Goal: Navigation & Orientation: Find specific page/section

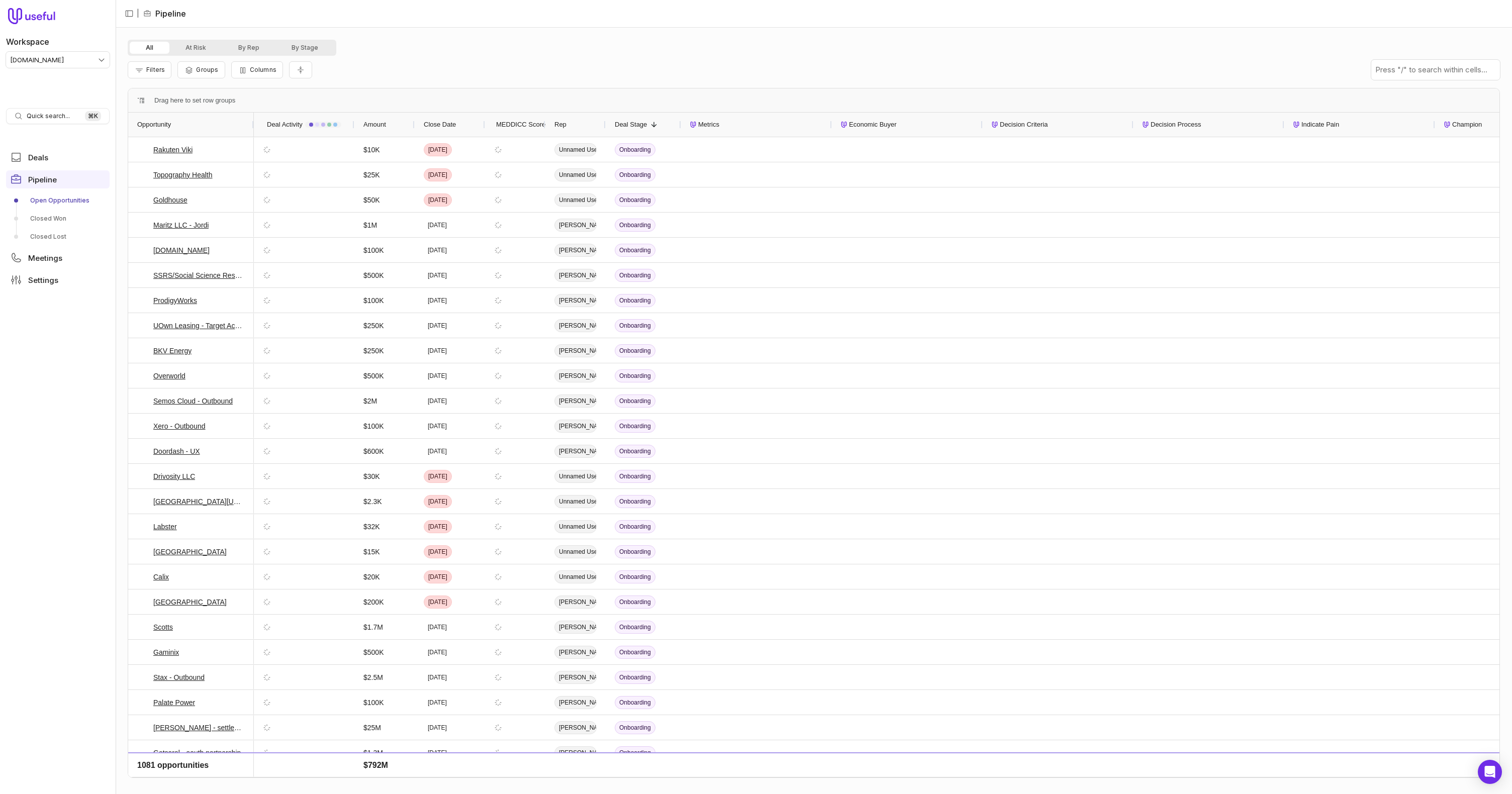
click at [58, 58] on html "Workspace tremendous.com Quick search... ⌘ K Deals Pipeline Open Opportunities …" at bounding box center [756, 397] width 1512 height 794
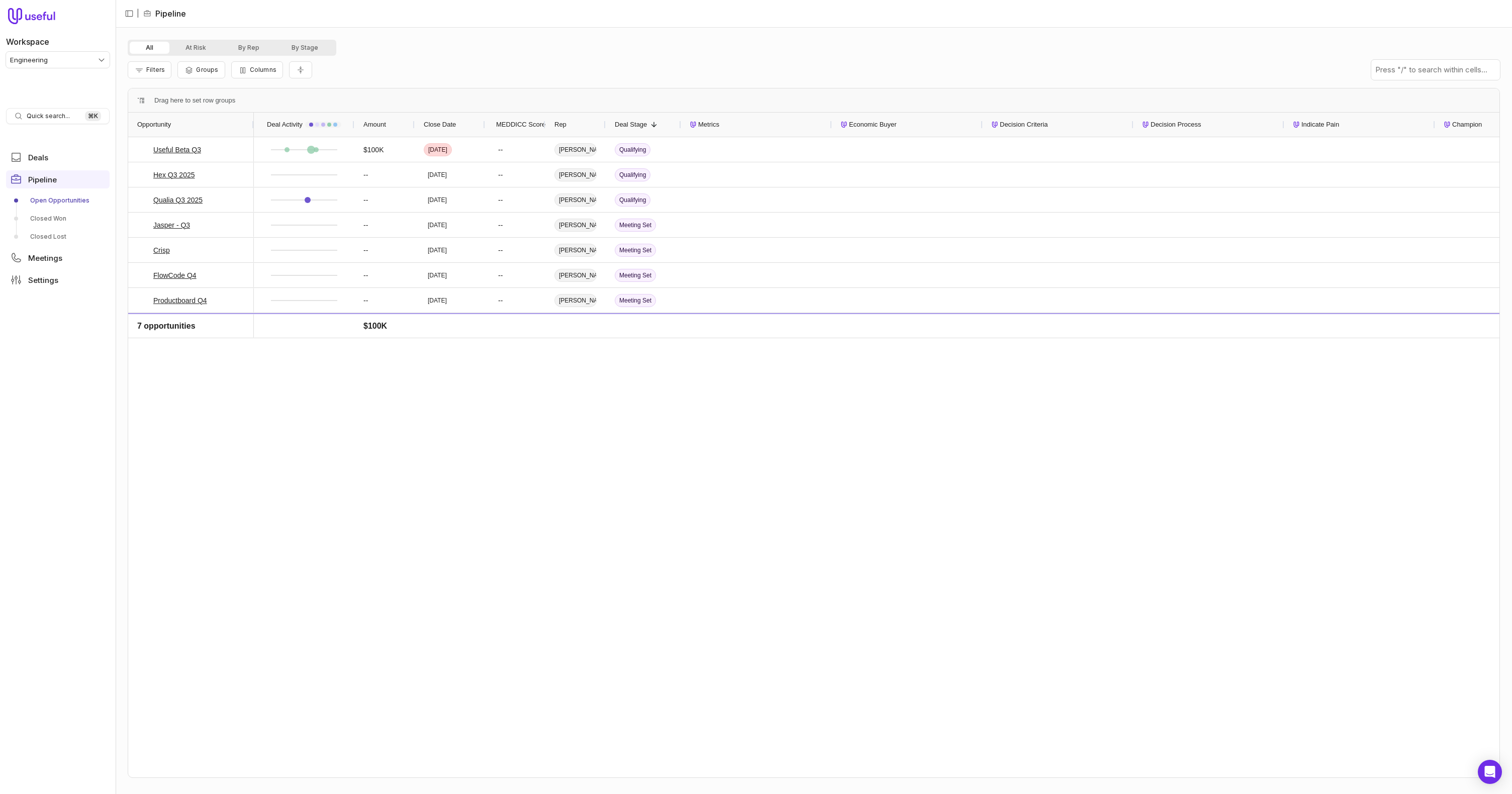
click at [81, 54] on html "Workspace Engineering Quick search... ⌘ K Deals Pipeline Open Opportunities Clo…" at bounding box center [756, 397] width 1512 height 794
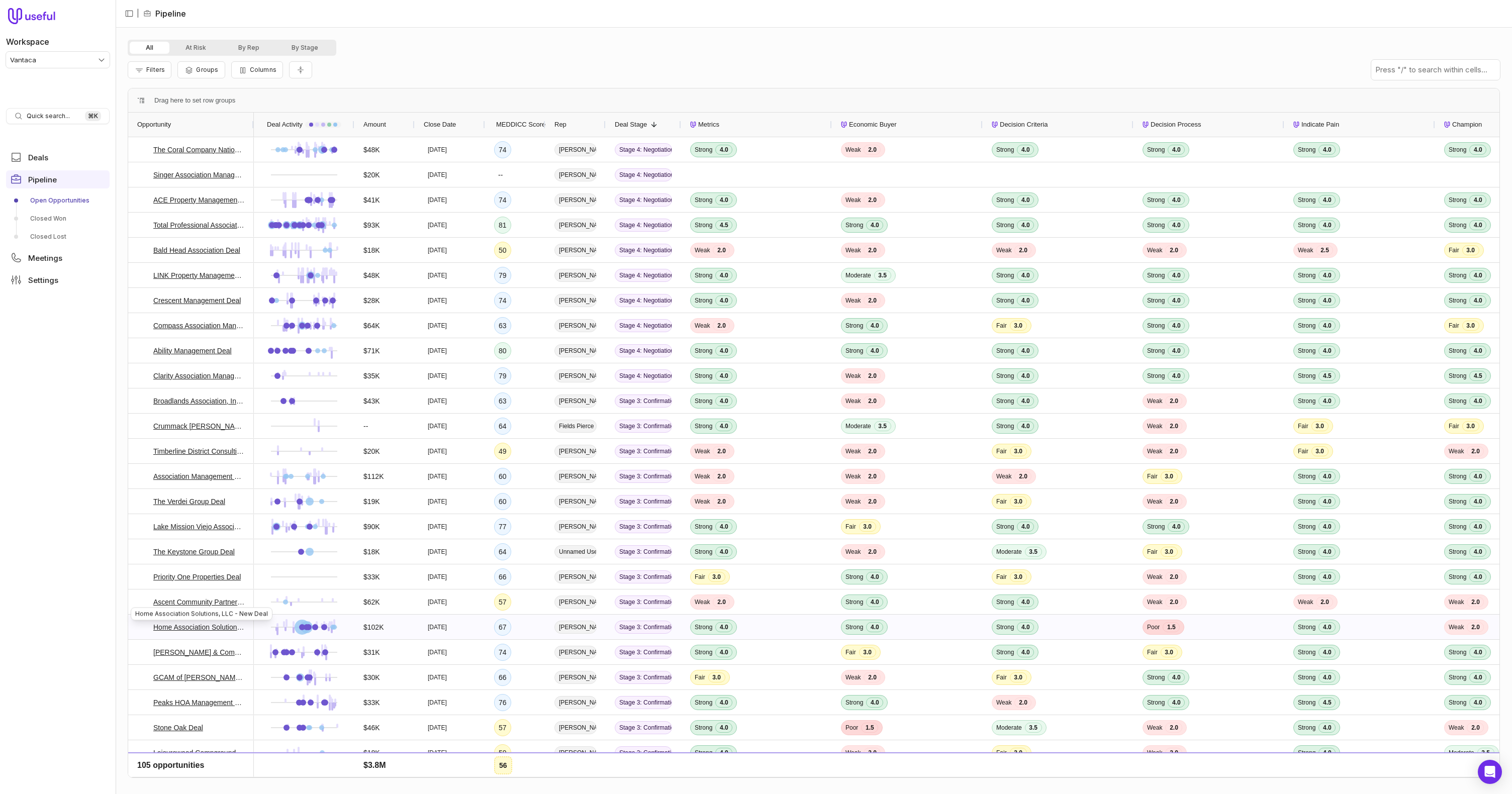
click at [167, 627] on link "Home Association Solutions, LLC - New Deal" at bounding box center [199, 627] width 92 height 12
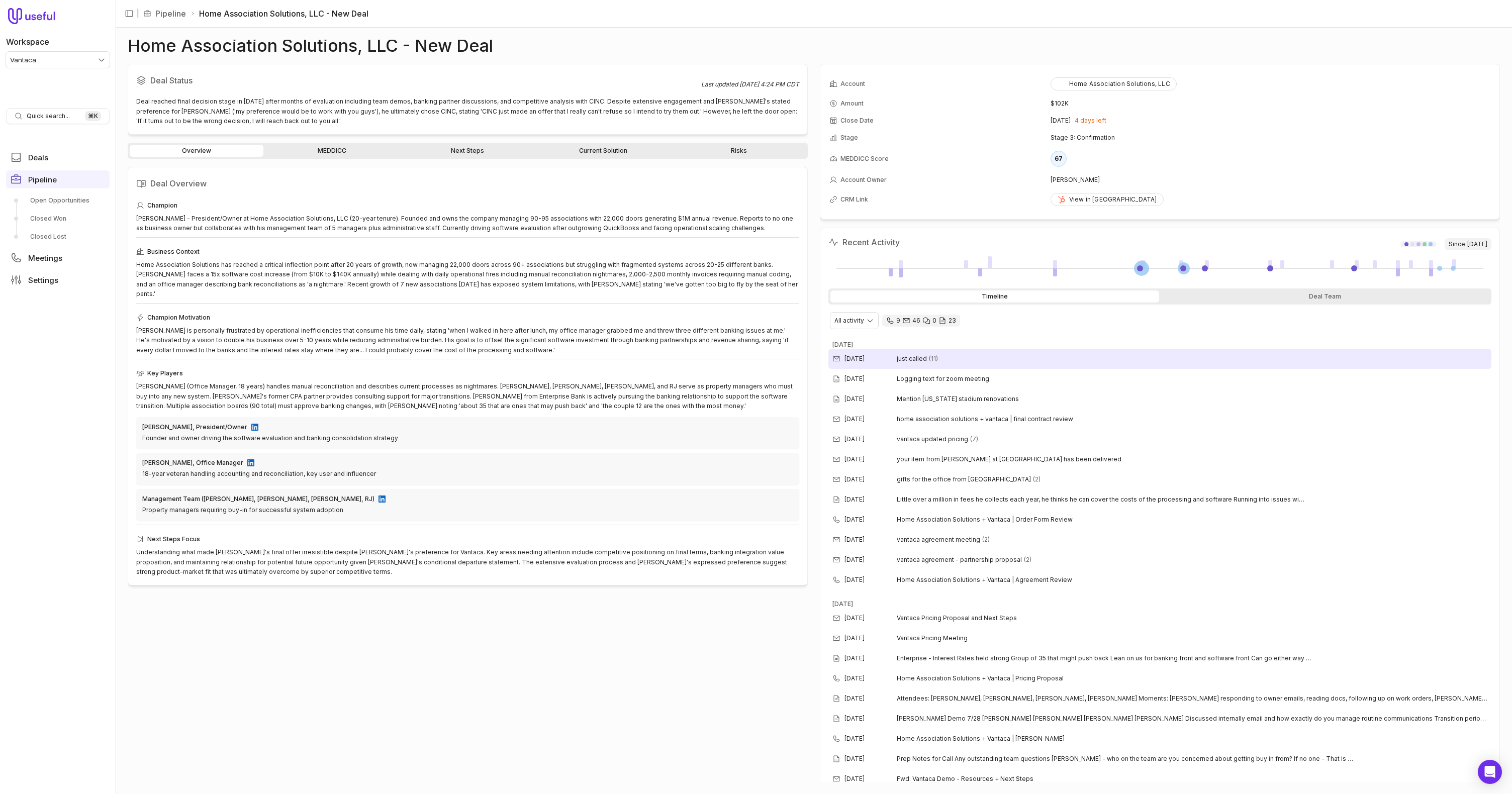
click at [915, 366] on div "Aug 22, 2025 just called (11)" at bounding box center [1160, 358] width 663 height 20
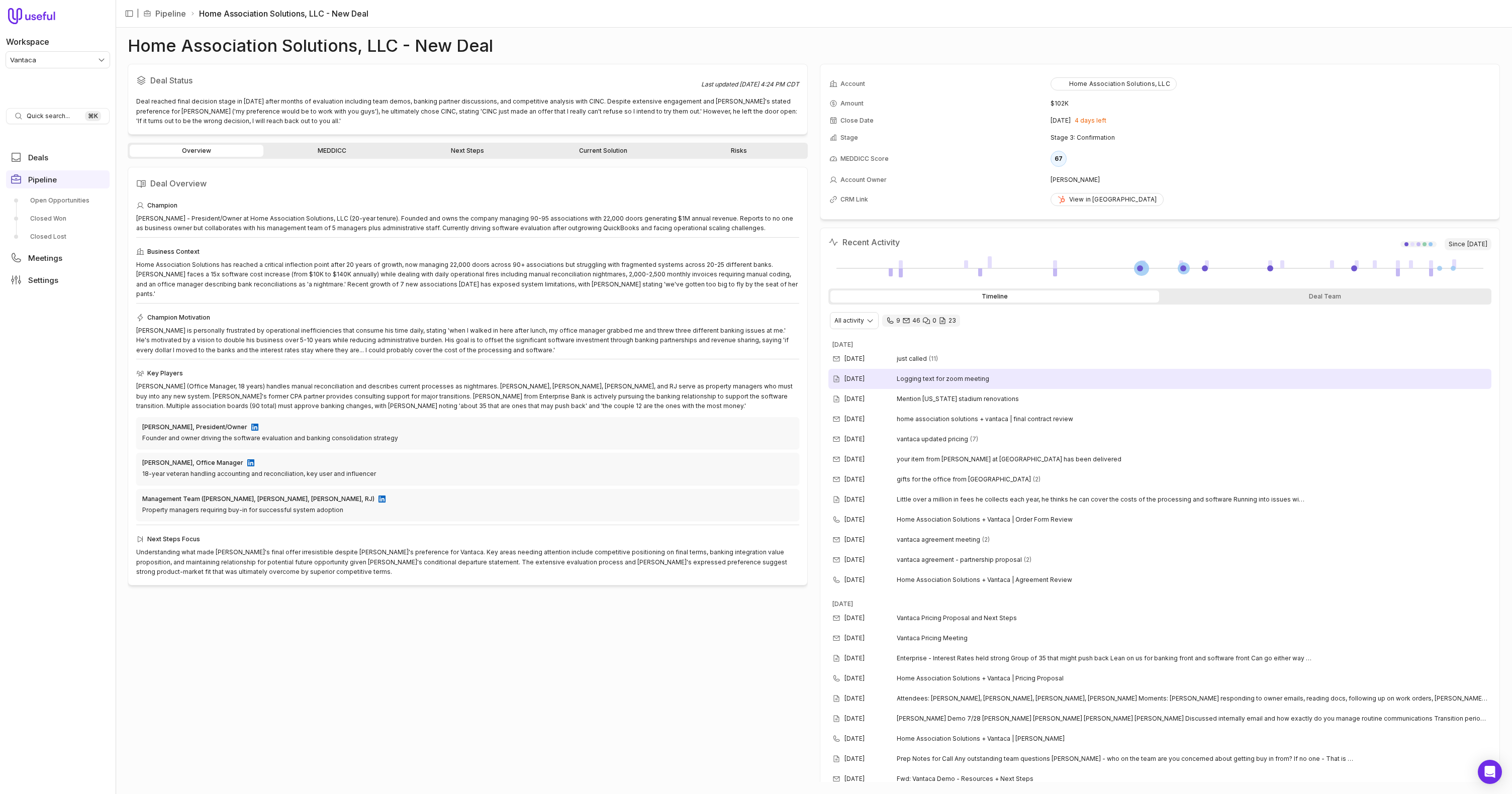
click at [920, 386] on div "Aug 22, 2025 Logging text for zoom meeting" at bounding box center [1160, 379] width 663 height 20
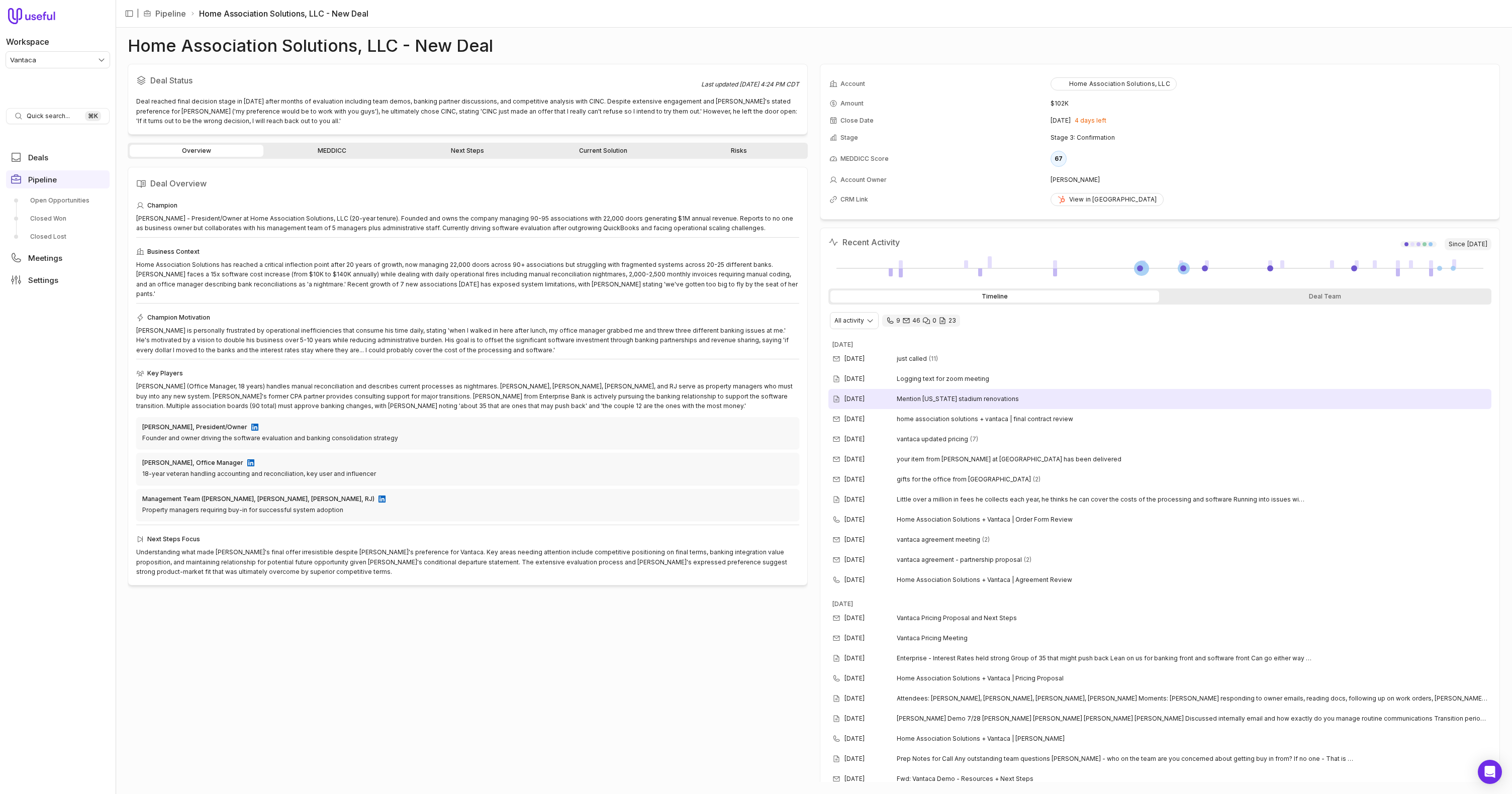
click at [964, 408] on div "Aug 21, 2025 Mention Kansas stadium renovations" at bounding box center [1160, 399] width 663 height 20
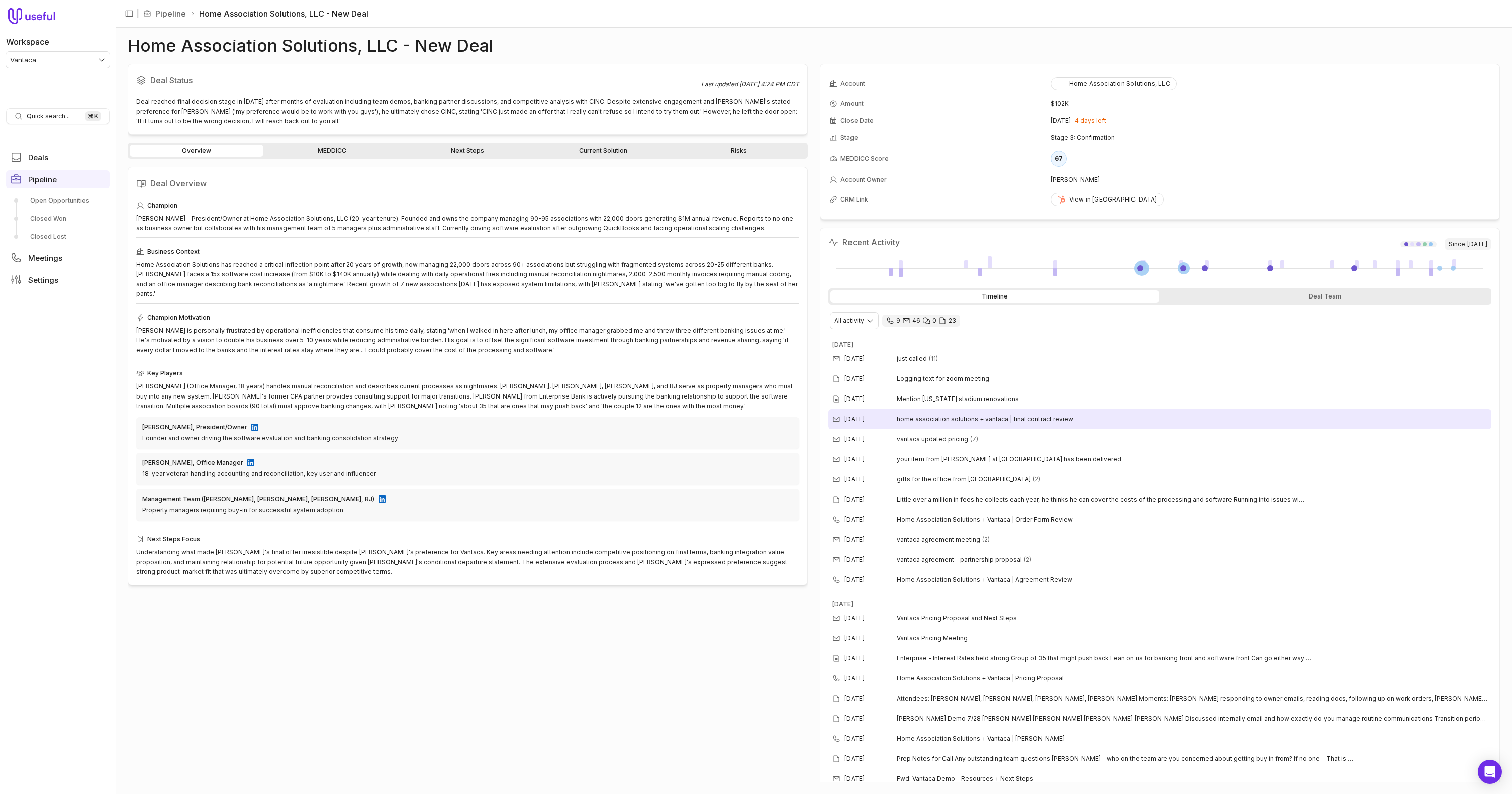
click at [967, 426] on div "Aug 20, 2025 home association solutions + vantaca | final contract review" at bounding box center [1160, 419] width 663 height 20
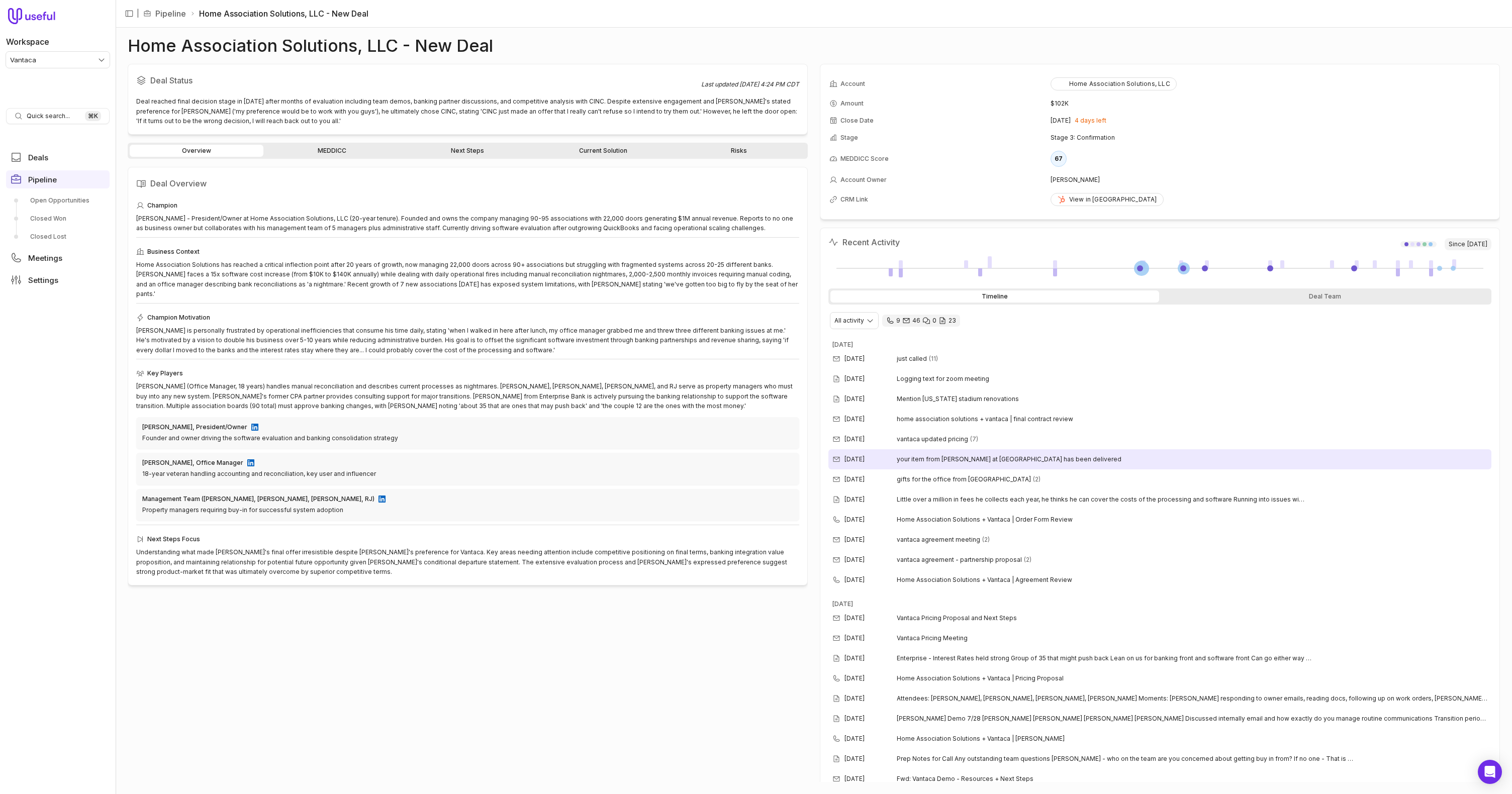
click at [964, 465] on div "Aug 18, 2025 your item from ricky at vantaca has been delivered" at bounding box center [1160, 459] width 663 height 20
click at [964, 468] on div "Aug 18, 2025 your item from ricky at vantaca has been delivered" at bounding box center [1160, 459] width 663 height 20
click at [964, 457] on span "your item from ricky at vantaca has been delivered" at bounding box center [1009, 459] width 224 height 8
click at [998, 465] on div "Aug 18, 2025 your item from ricky at vantaca has been delivered" at bounding box center [1160, 459] width 663 height 20
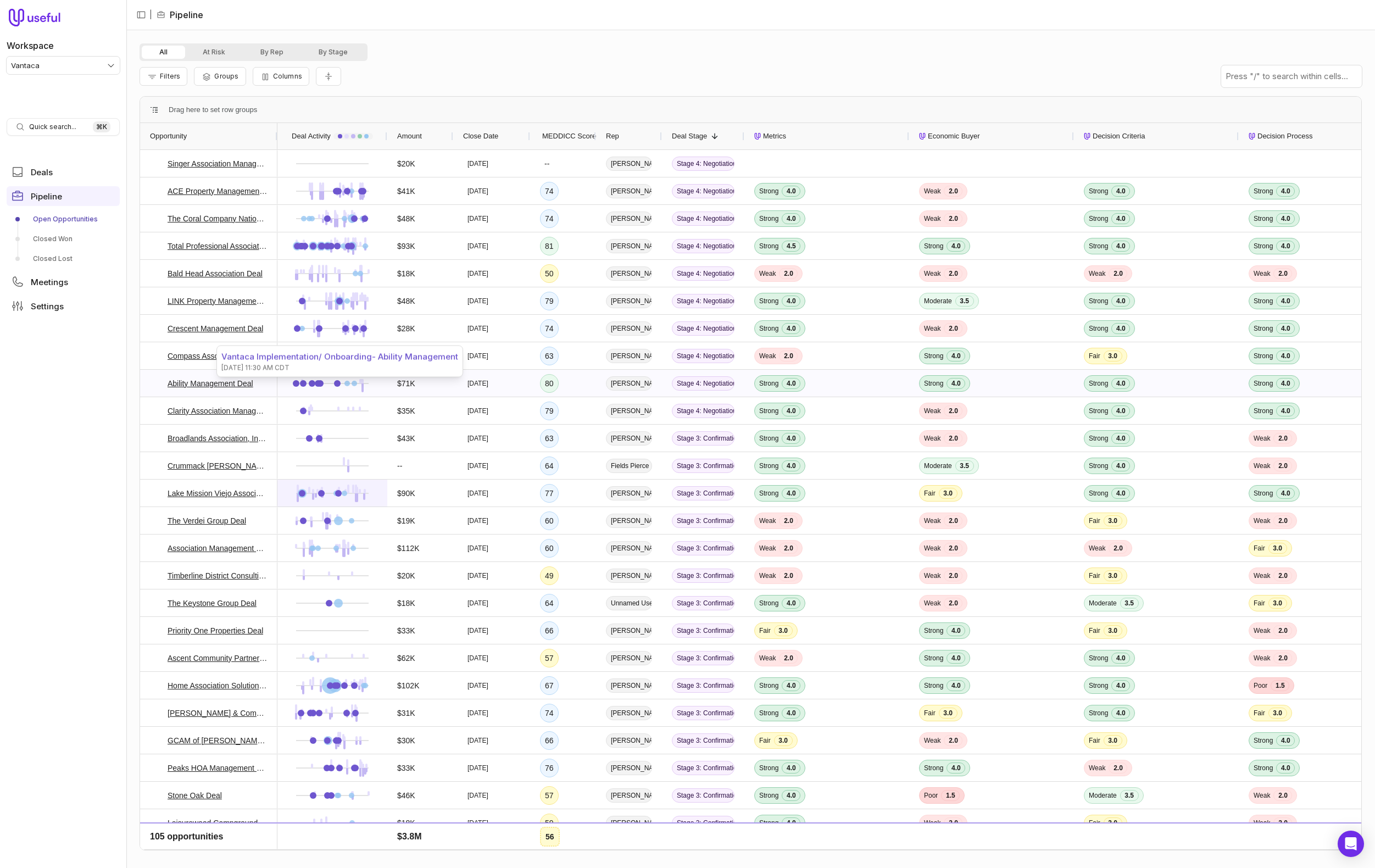
scroll to position [8, 0]
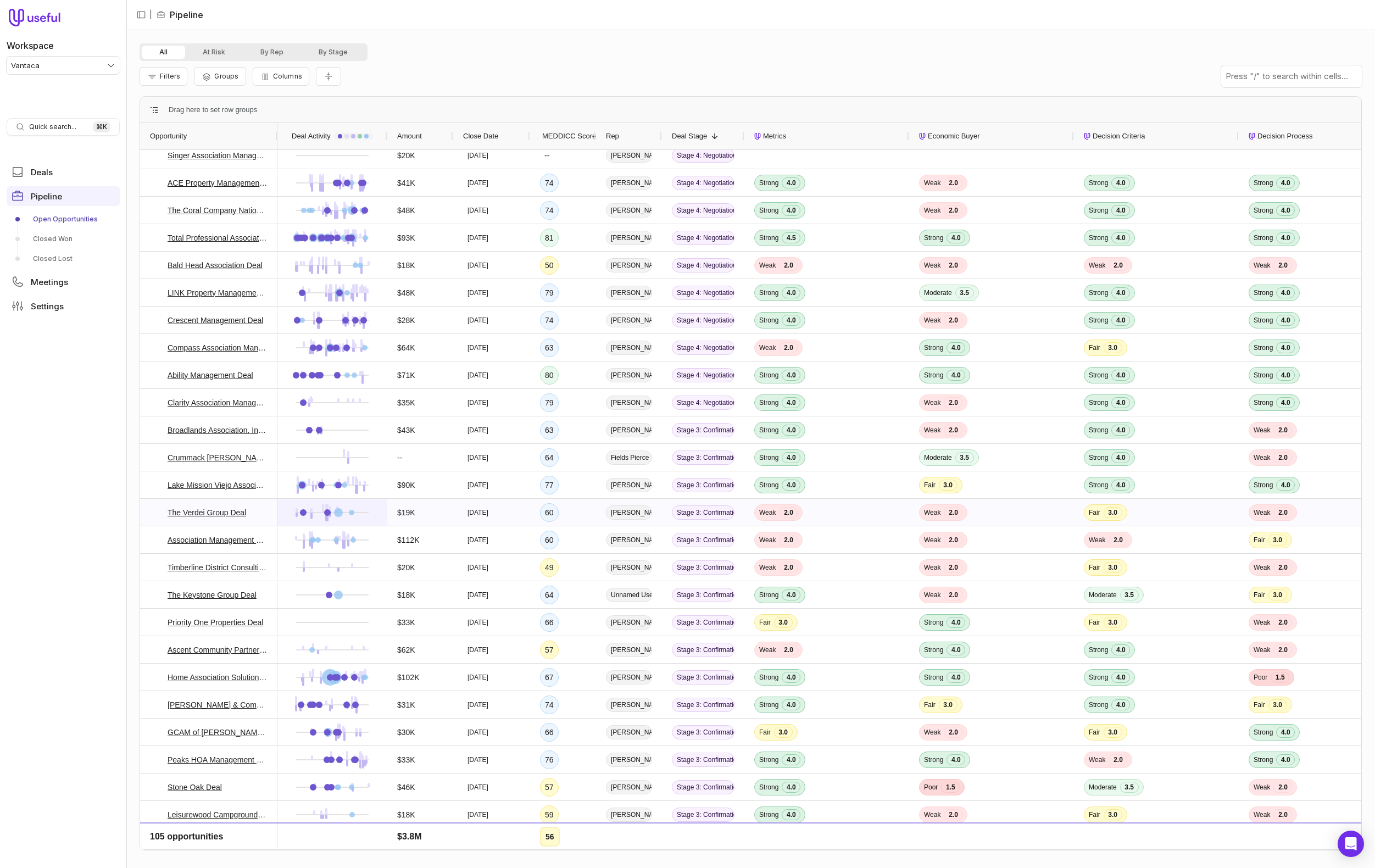
click at [339, 513] on div at bounding box center [338, 512] width 9 height 9
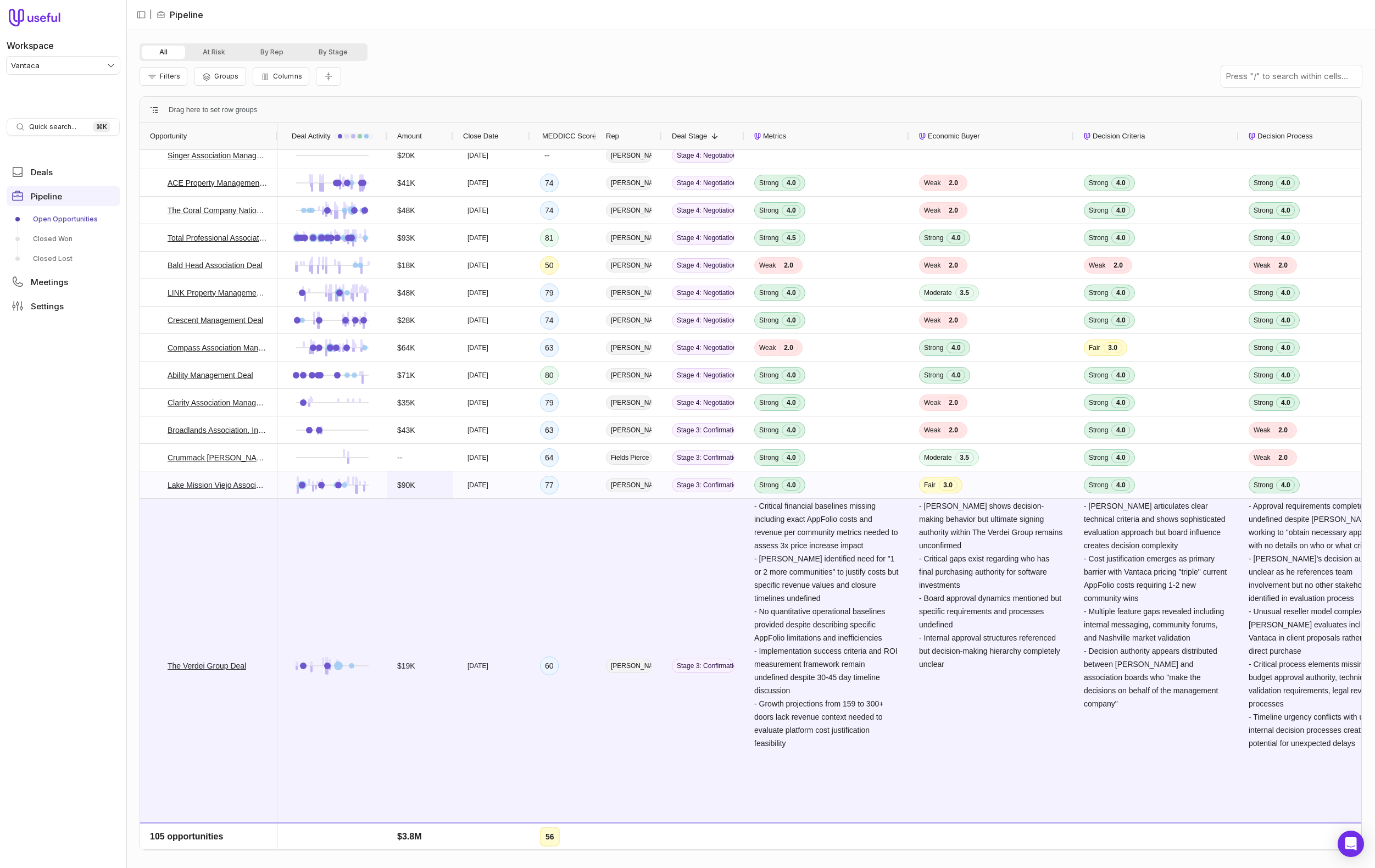
click at [388, 477] on div "$90K" at bounding box center [419, 484] width 66 height 27
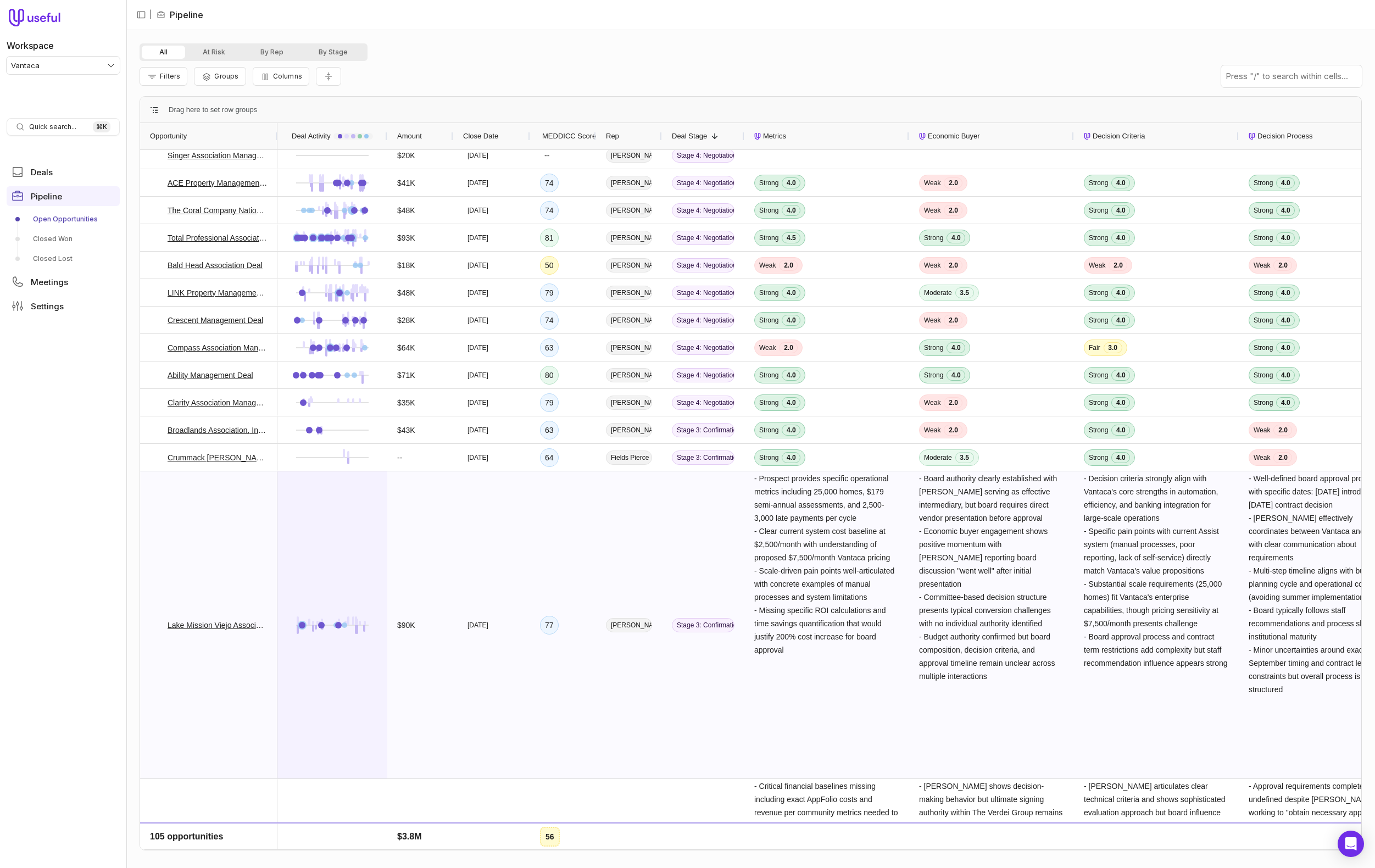
click at [384, 475] on div at bounding box center [333, 625] width 110 height 307
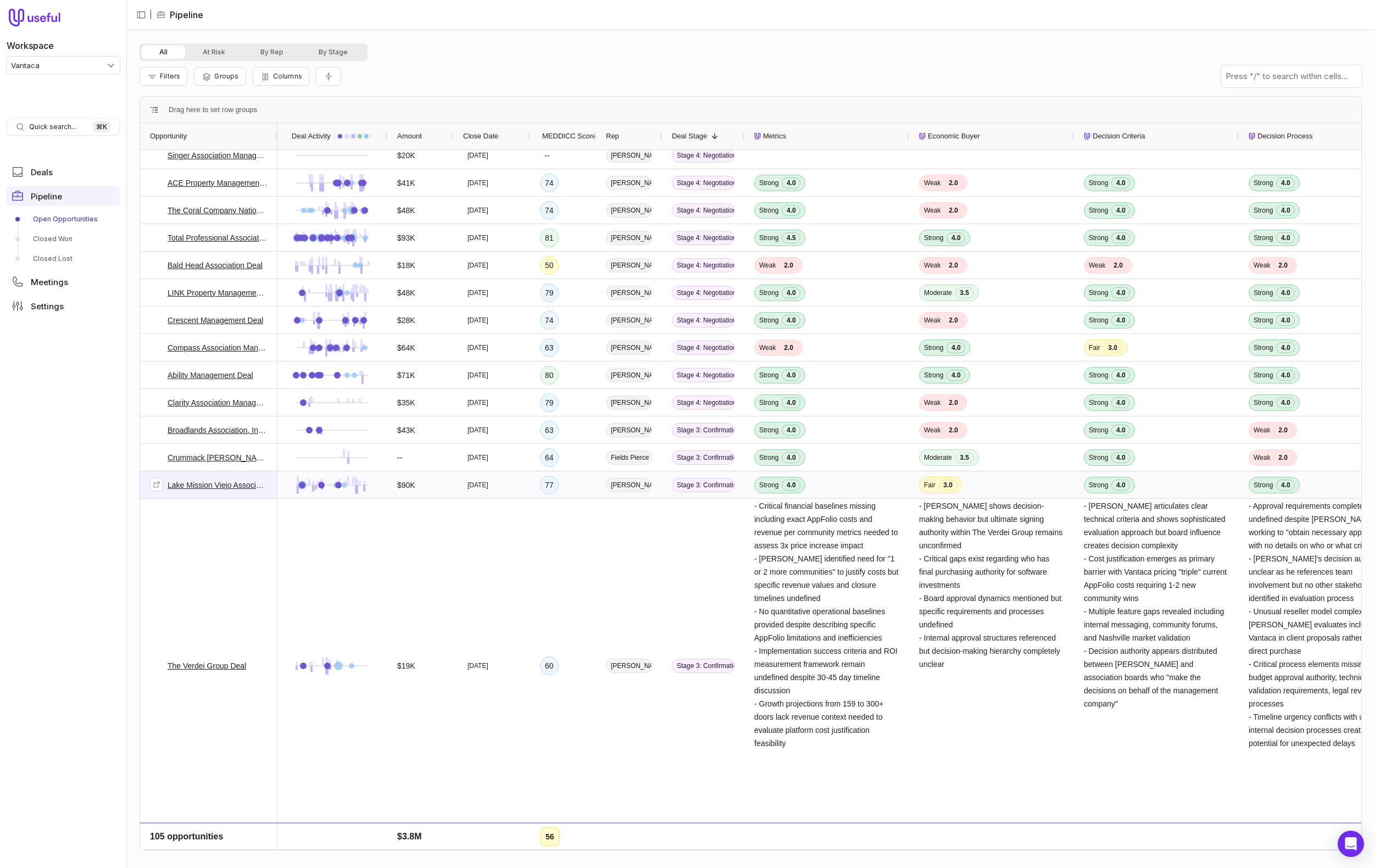
click at [201, 485] on link "Lake Mission Viejo Association Deal" at bounding box center [218, 484] width 100 height 13
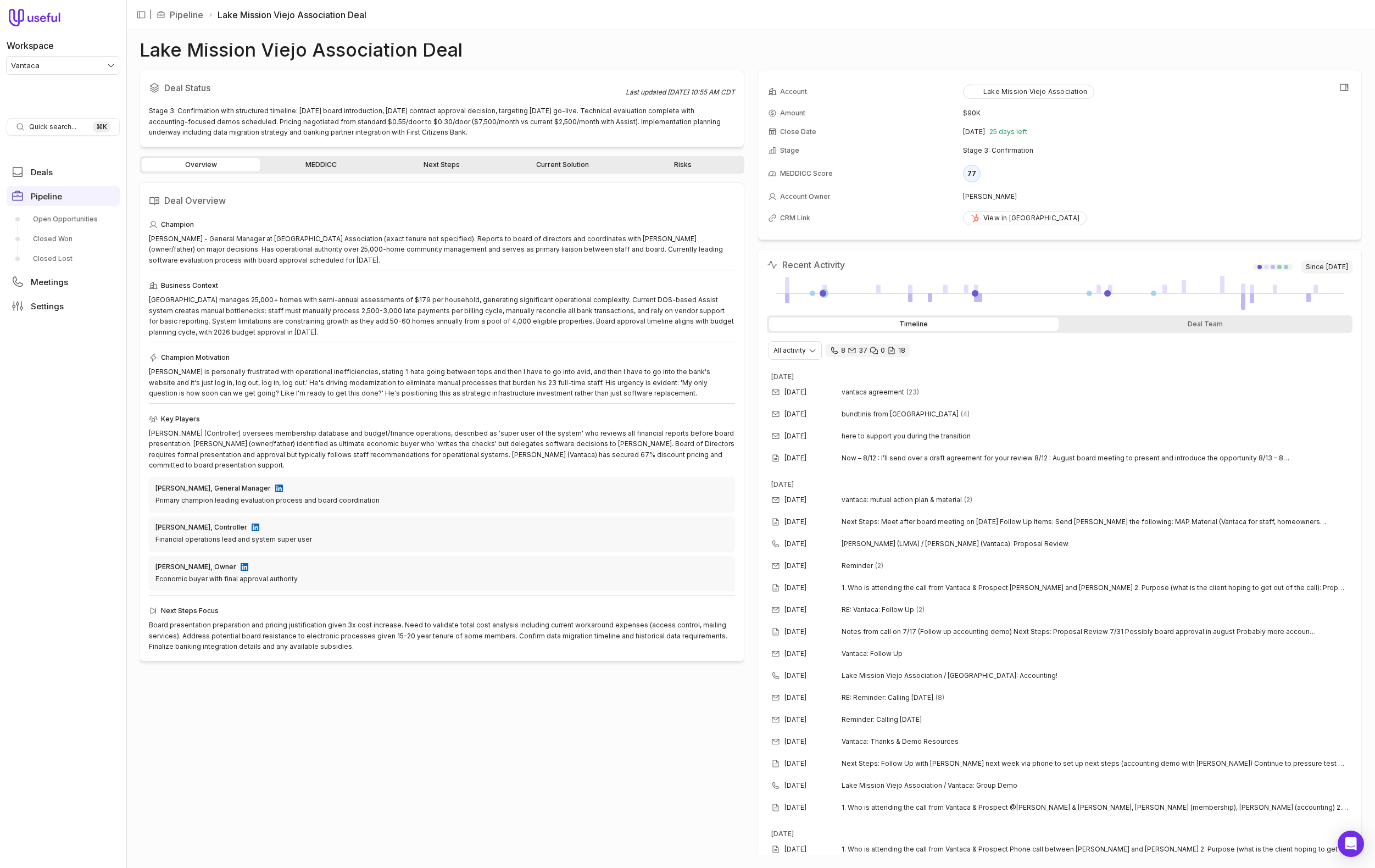
click at [1200, 117] on td "$90K" at bounding box center [1156, 113] width 389 height 18
